Goal: Transaction & Acquisition: Book appointment/travel/reservation

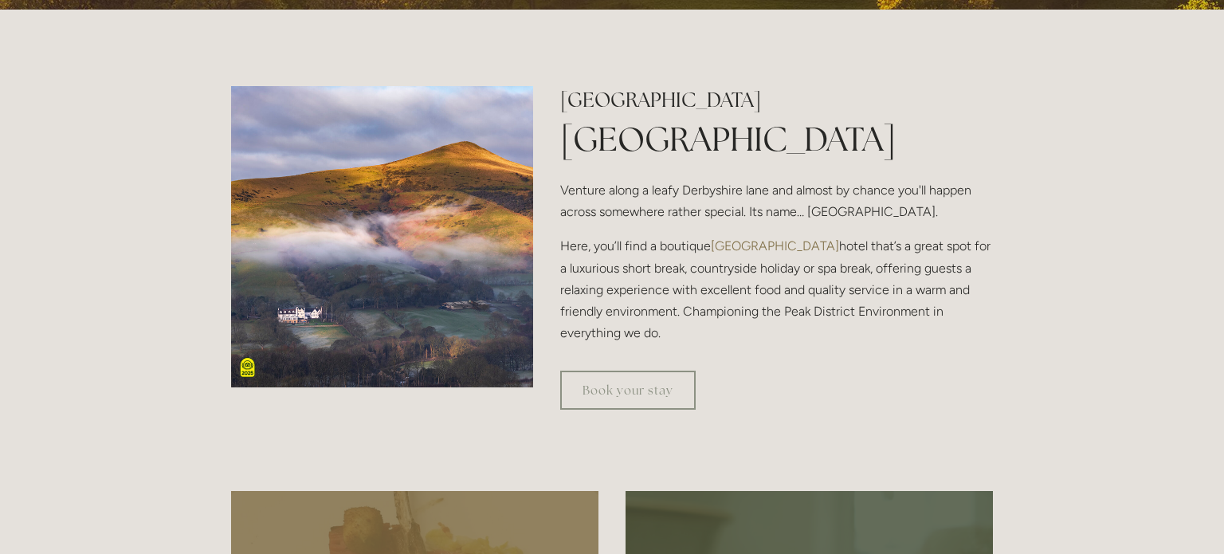
scroll to position [462, 0]
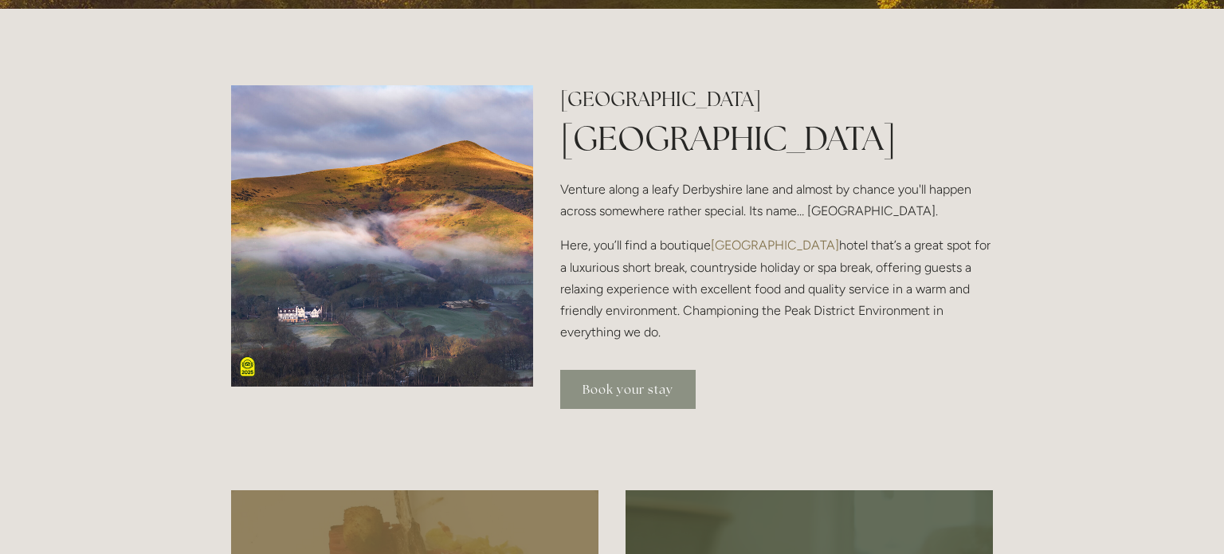
click at [593, 379] on link "Book your stay" at bounding box center [628, 389] width 136 height 39
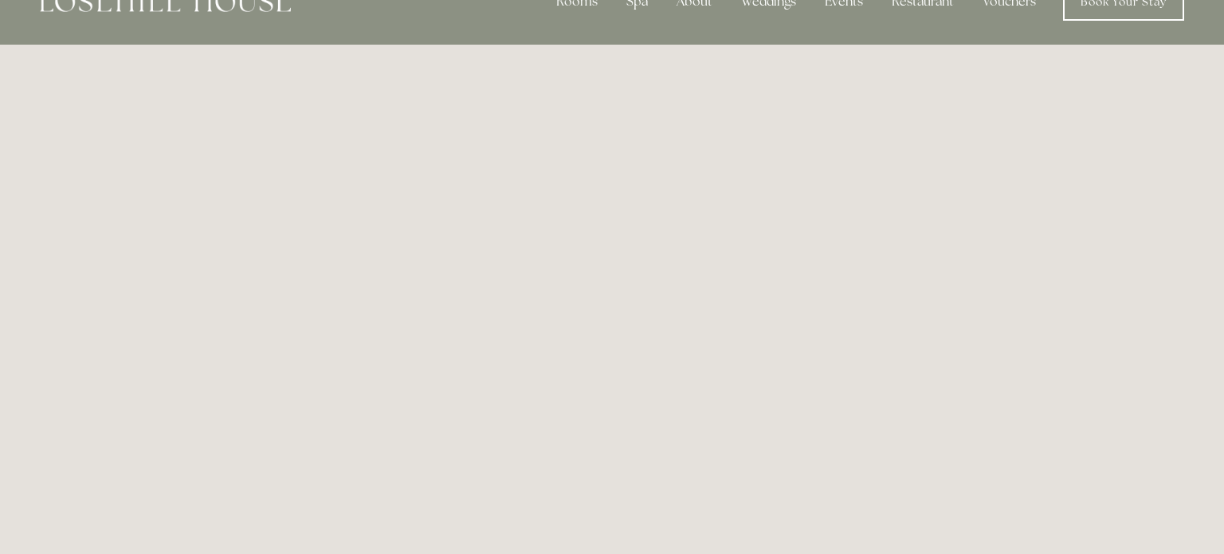
scroll to position [37, 0]
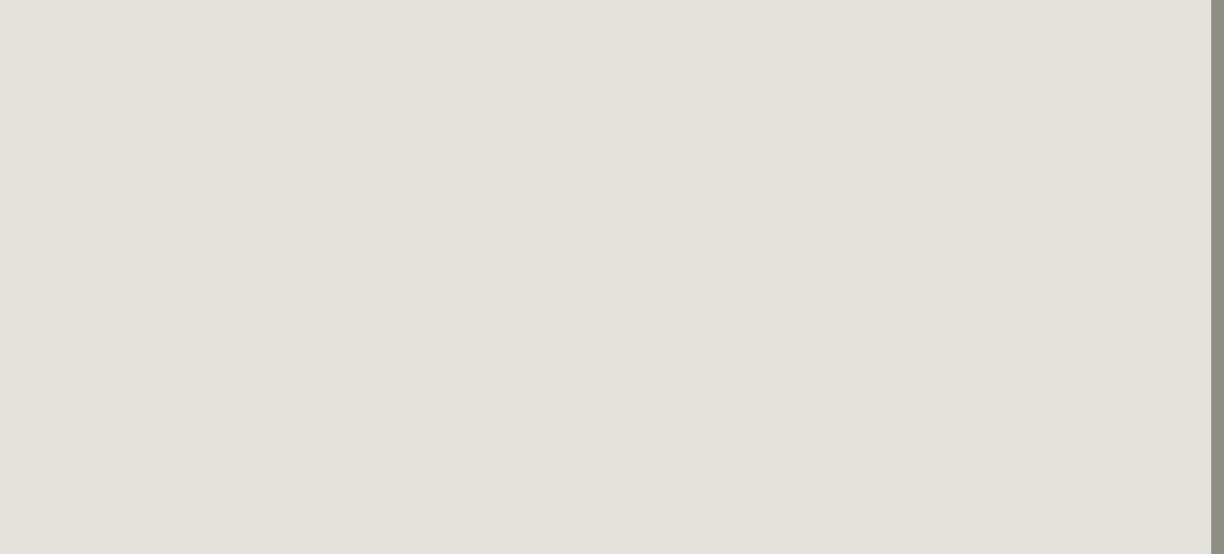
scroll to position [0, 13]
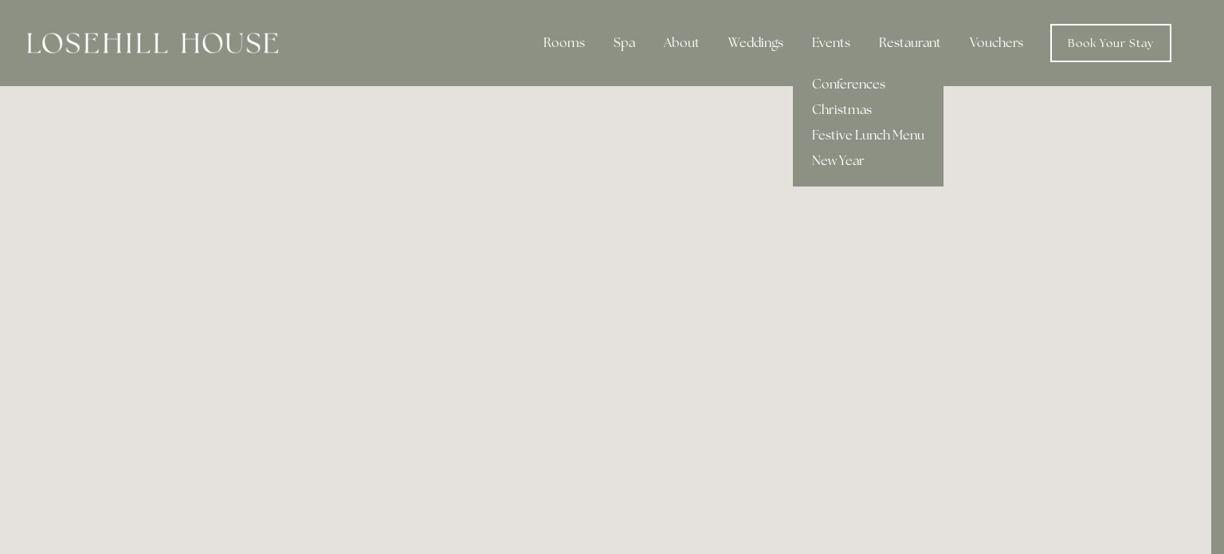
click at [838, 116] on link "Christmas" at bounding box center [868, 110] width 151 height 26
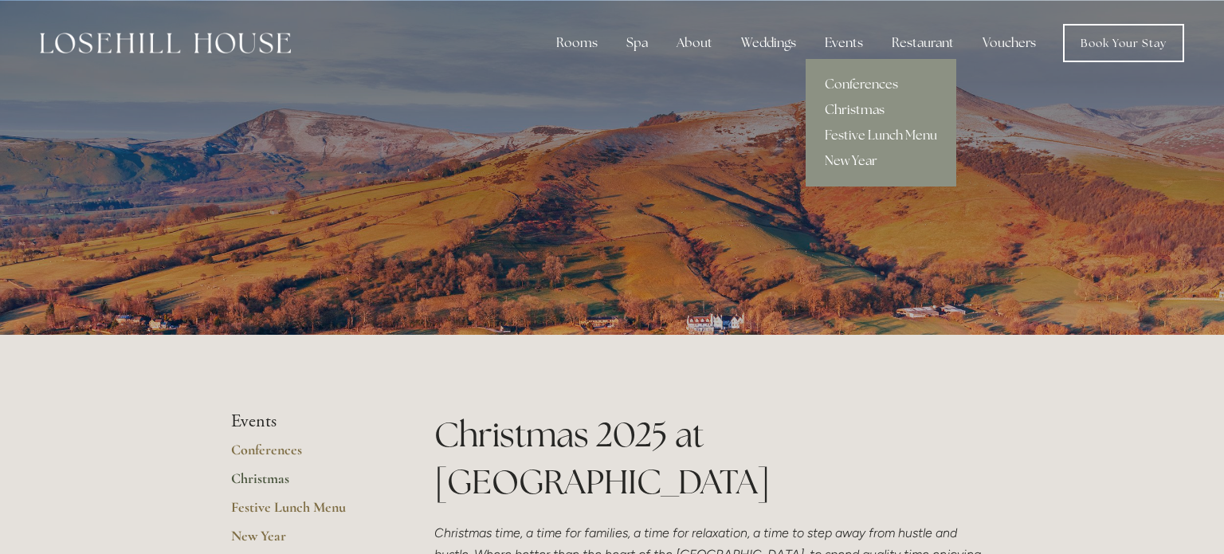
click at [844, 160] on link "New Year" at bounding box center [881, 161] width 151 height 26
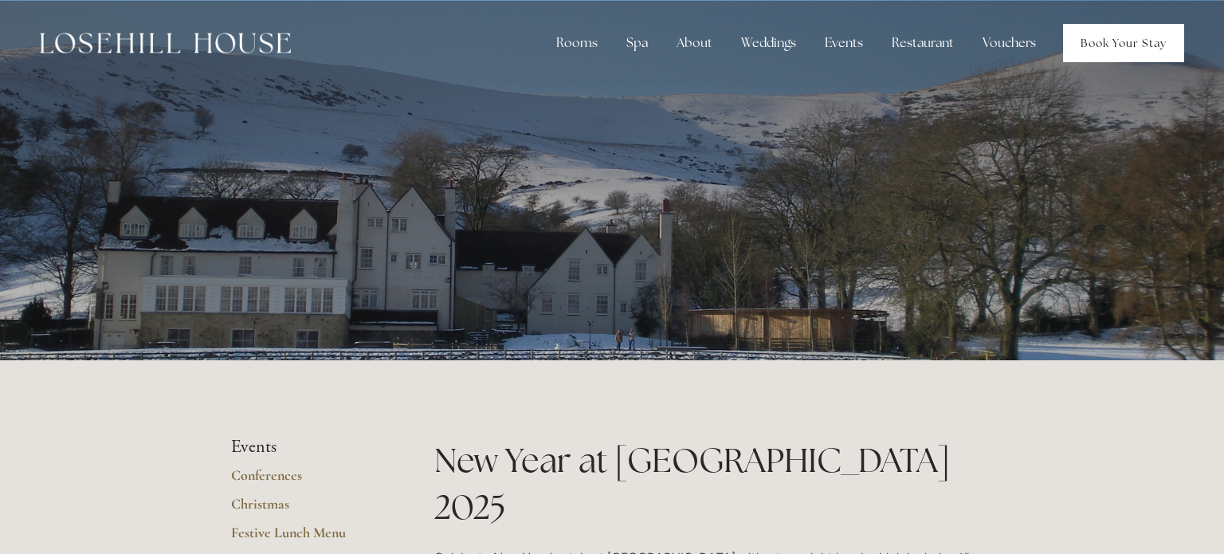
click at [1082, 57] on link "Book Your Stay" at bounding box center [1123, 43] width 121 height 38
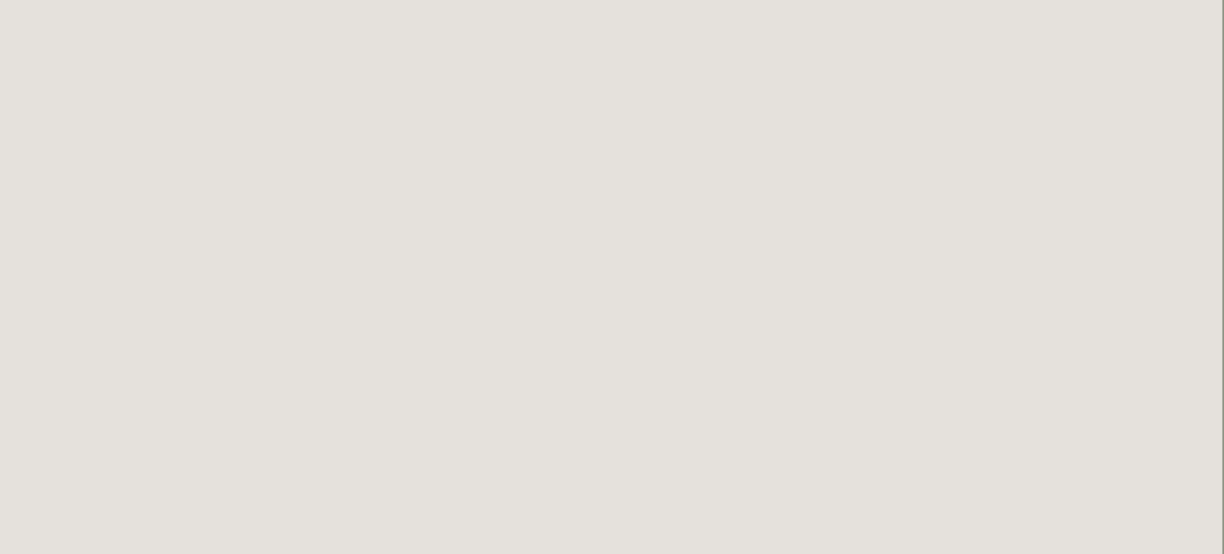
scroll to position [0, 2]
